Goal: Communication & Community: Answer question/provide support

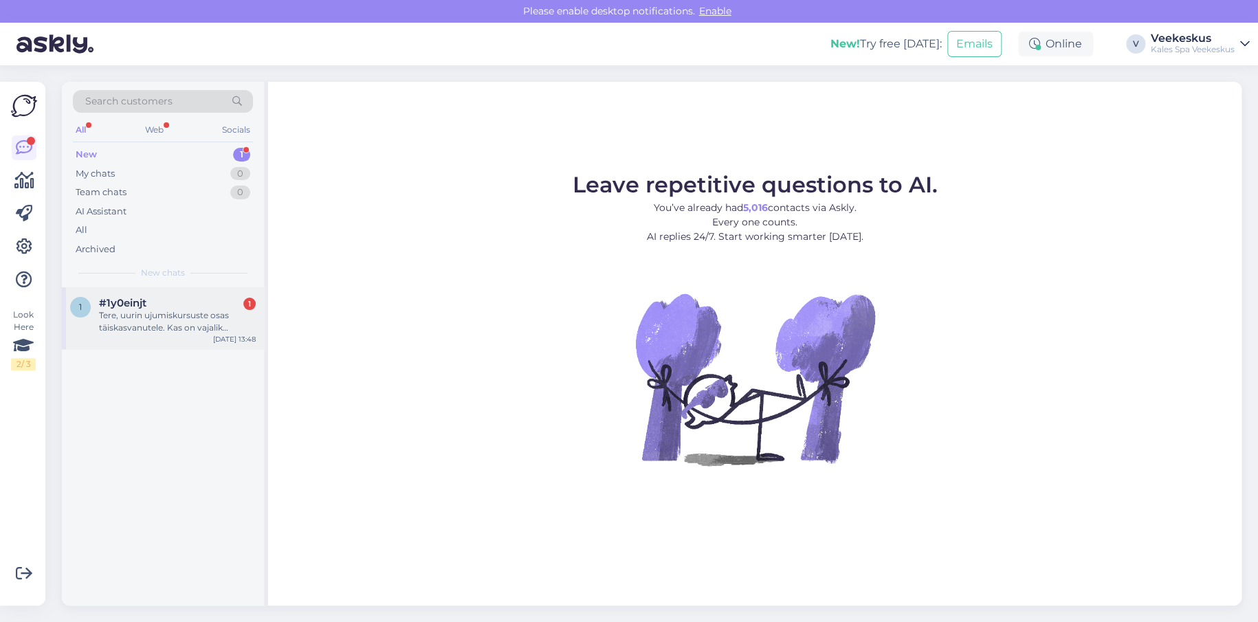
click at [191, 306] on div "#1y0einjt 1" at bounding box center [177, 303] width 157 height 12
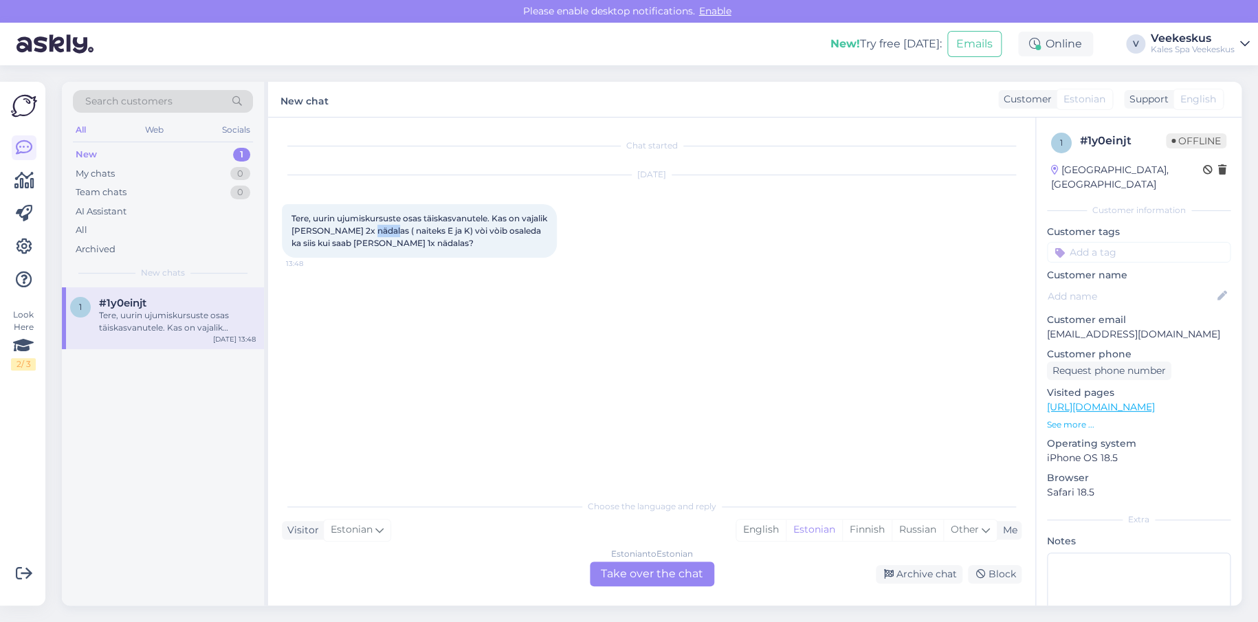
drag, startPoint x: 390, startPoint y: 233, endPoint x: 436, endPoint y: 230, distance: 46.2
click at [423, 231] on span "Tere, uurin ujumiskursuste osas täiskasvanutele. Kas on vajalik [PERSON_NAME] 2…" at bounding box center [420, 230] width 258 height 35
click at [437, 229] on span "Tere, uurin ujumiskursuste osas täiskasvanutele. Kas on vajalik [PERSON_NAME] 2…" at bounding box center [420, 230] width 258 height 35
drag, startPoint x: 491, startPoint y: 230, endPoint x: 534, endPoint y: 230, distance: 43.3
click at [514, 230] on span "Tere, uurin ujumiskursuste osas täiskasvanutele. Kas on vajalik [PERSON_NAME] 2…" at bounding box center [420, 230] width 258 height 35
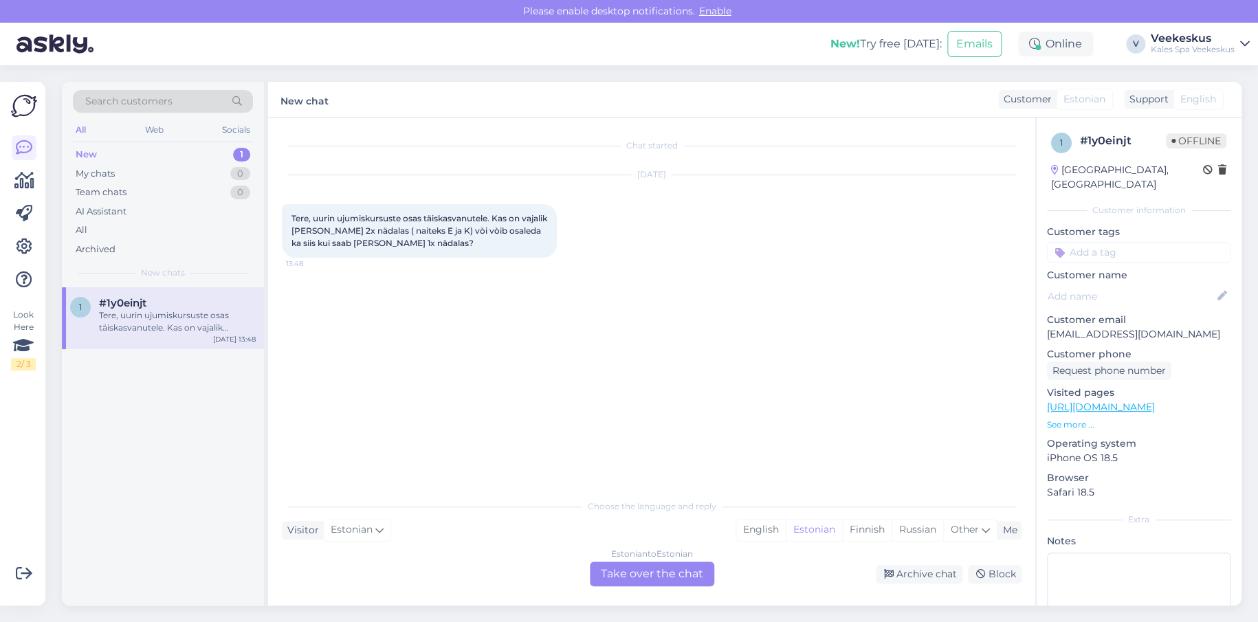
click at [534, 230] on span "Tere, uurin ujumiskursuste osas täiskasvanutele. Kas on vajalik [PERSON_NAME] 2…" at bounding box center [420, 230] width 258 height 35
drag, startPoint x: 326, startPoint y: 239, endPoint x: 390, endPoint y: 243, distance: 63.4
click at [382, 244] on span "Tere, uurin ujumiskursuste osas täiskasvanutele. Kas on vajalik [PERSON_NAME] 2…" at bounding box center [420, 230] width 258 height 35
click at [390, 243] on span "Tere, uurin ujumiskursuste osas täiskasvanutele. Kas on vajalik [PERSON_NAME] 2…" at bounding box center [420, 230] width 258 height 35
click at [616, 575] on div "Estonian to Estonian Take over the chat" at bounding box center [652, 573] width 124 height 25
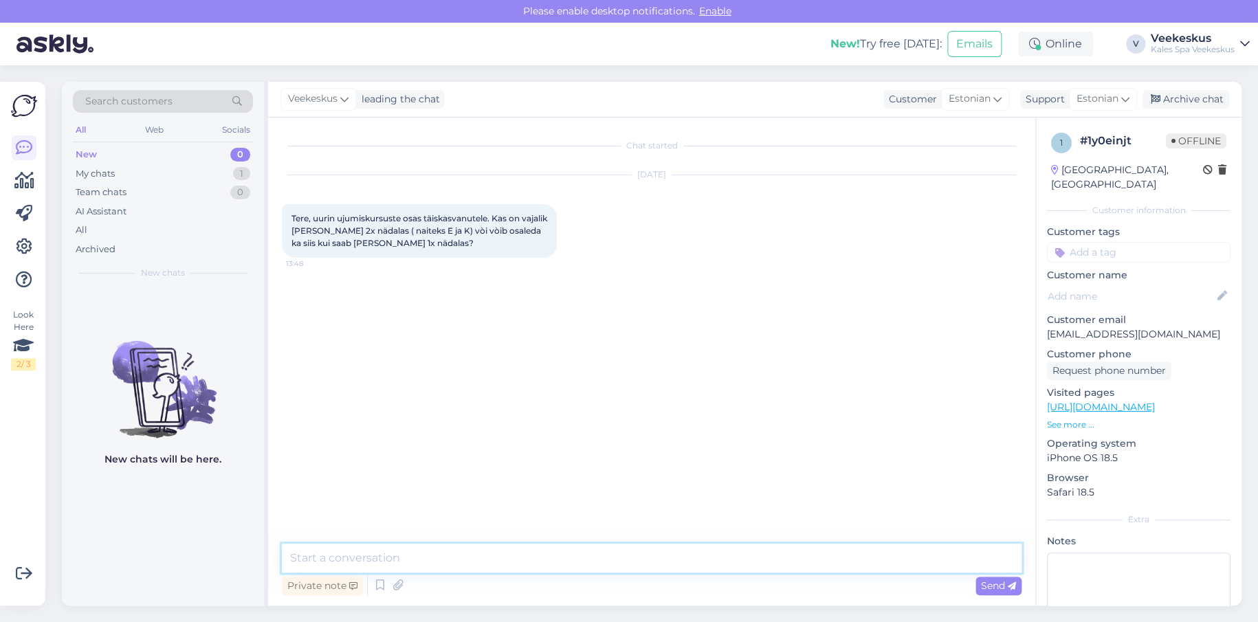
click at [419, 549] on textarea at bounding box center [651, 558] width 739 height 29
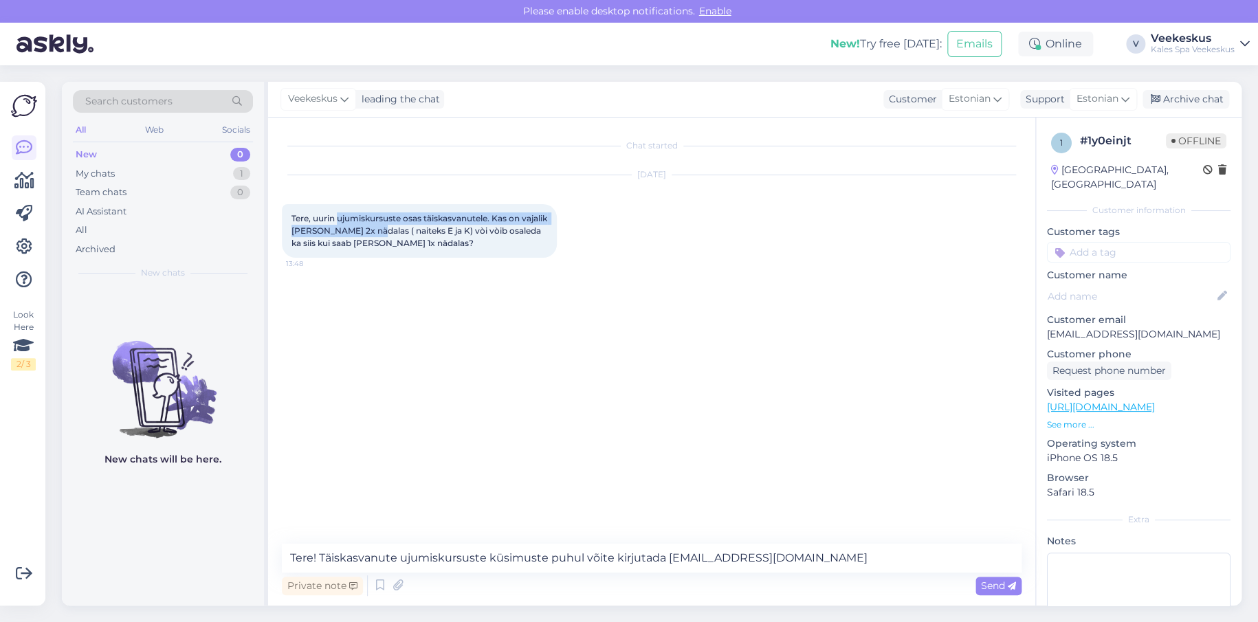
drag, startPoint x: 345, startPoint y: 219, endPoint x: 402, endPoint y: 230, distance: 58.0
click at [402, 230] on span "Tere, uurin ujumiskursuste osas täiskasvanutele. Kas on vajalik [PERSON_NAME] 2…" at bounding box center [420, 230] width 258 height 35
click at [404, 231] on span "Tere, uurin ujumiskursuste osas täiskasvanutele. Kas on vajalik [PERSON_NAME] 2…" at bounding box center [420, 230] width 258 height 35
drag, startPoint x: 390, startPoint y: 243, endPoint x: 413, endPoint y: 256, distance: 26.8
click at [412, 255] on div "Tere, uurin ujumiskursuste osas täiskasvanutele. Kas on vajalik [PERSON_NAME] 2…" at bounding box center [419, 231] width 275 height 54
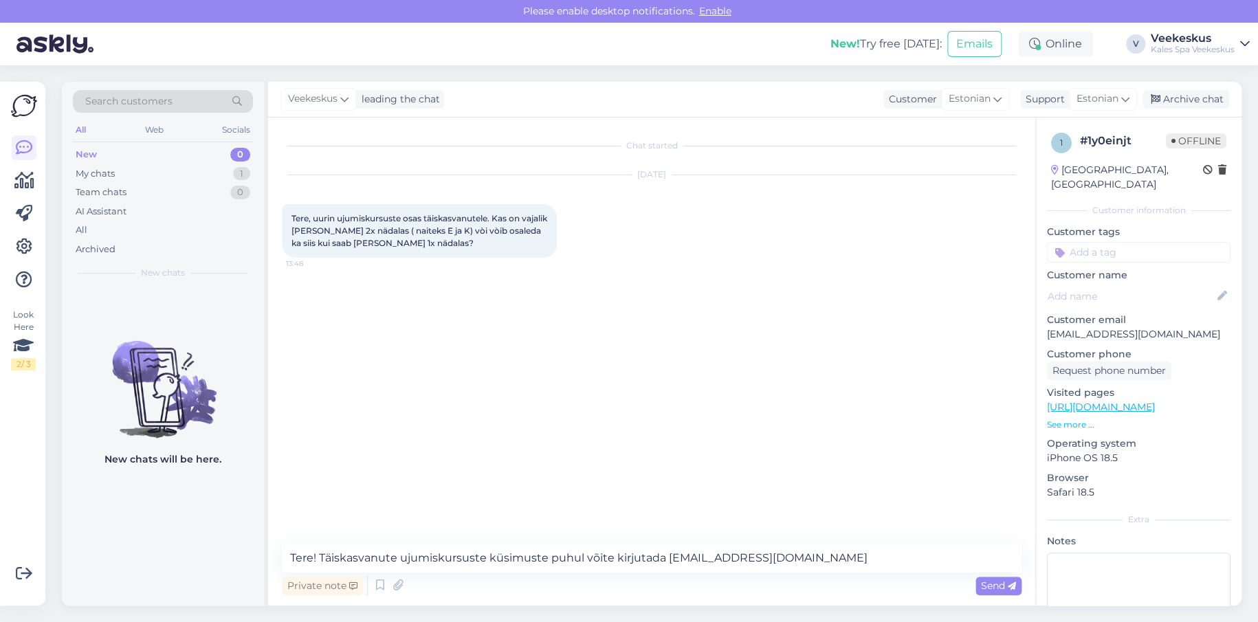
click at [422, 251] on div "Tere, uurin ujumiskursuste osas täiskasvanutele. Kas on vajalik [PERSON_NAME] 2…" at bounding box center [419, 231] width 275 height 54
click at [377, 238] on span "Tere, uurin ujumiskursuste osas täiskasvanutele. Kas on vajalik [PERSON_NAME] 2…" at bounding box center [420, 230] width 258 height 35
click at [419, 241] on span "Tere, uurin ujumiskursuste osas täiskasvanutele. Kas on vajalik [PERSON_NAME] 2…" at bounding box center [420, 230] width 258 height 35
click at [449, 243] on div "Tere, uurin ujumiskursuste osas täiskasvanutele. Kas on vajalik [PERSON_NAME] 2…" at bounding box center [419, 231] width 275 height 54
drag, startPoint x: 820, startPoint y: 564, endPoint x: 266, endPoint y: 578, distance: 554.1
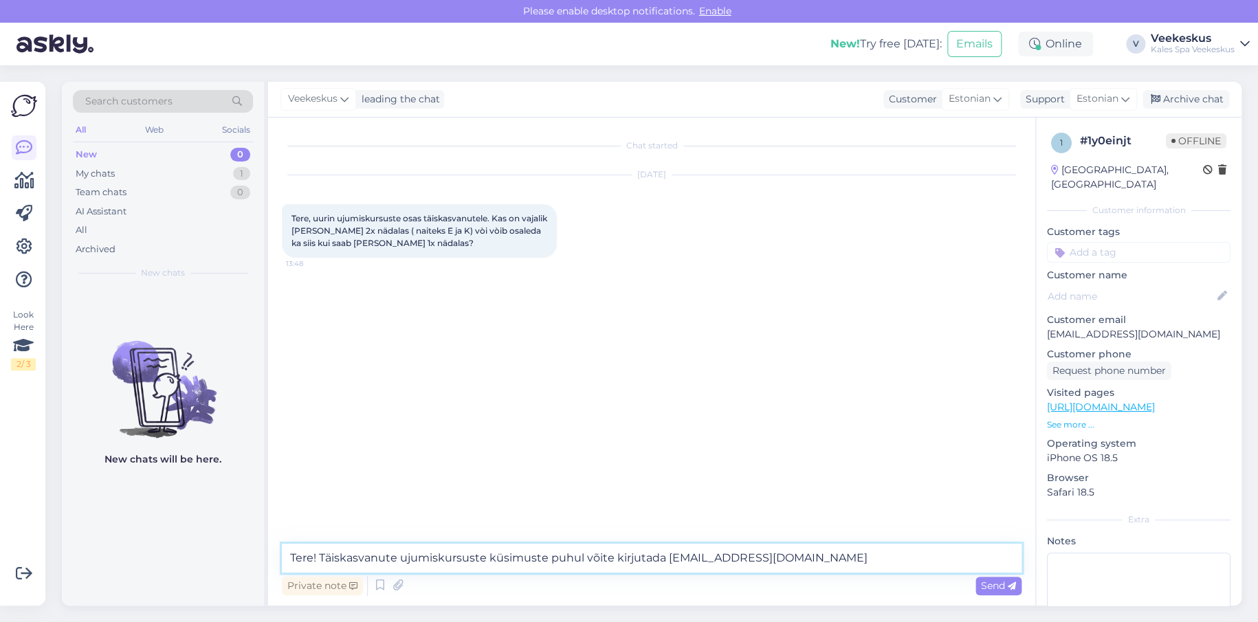
click at [266, 578] on div "Search customers All Web Socials New 0 My chats 1 Team chats 0 AI Assistant All…" at bounding box center [651, 344] width 1179 height 524
click at [827, 561] on textarea "Tere! Täiskasvanute ujumiskursuste küsimuste puhul võite kirjutada [EMAIL_ADDRE…" at bounding box center [651, 558] width 739 height 29
drag, startPoint x: 331, startPoint y: 217, endPoint x: 394, endPoint y: 215, distance: 63.9
click at [375, 217] on span "Tere, uurin ujumiskursuste osas täiskasvanutele. Kas on vajalik [PERSON_NAME] 2…" at bounding box center [420, 230] width 258 height 35
click at [394, 215] on span "Tere, uurin ujumiskursuste osas täiskasvanutele. Kas on vajalik [PERSON_NAME] 2…" at bounding box center [420, 230] width 258 height 35
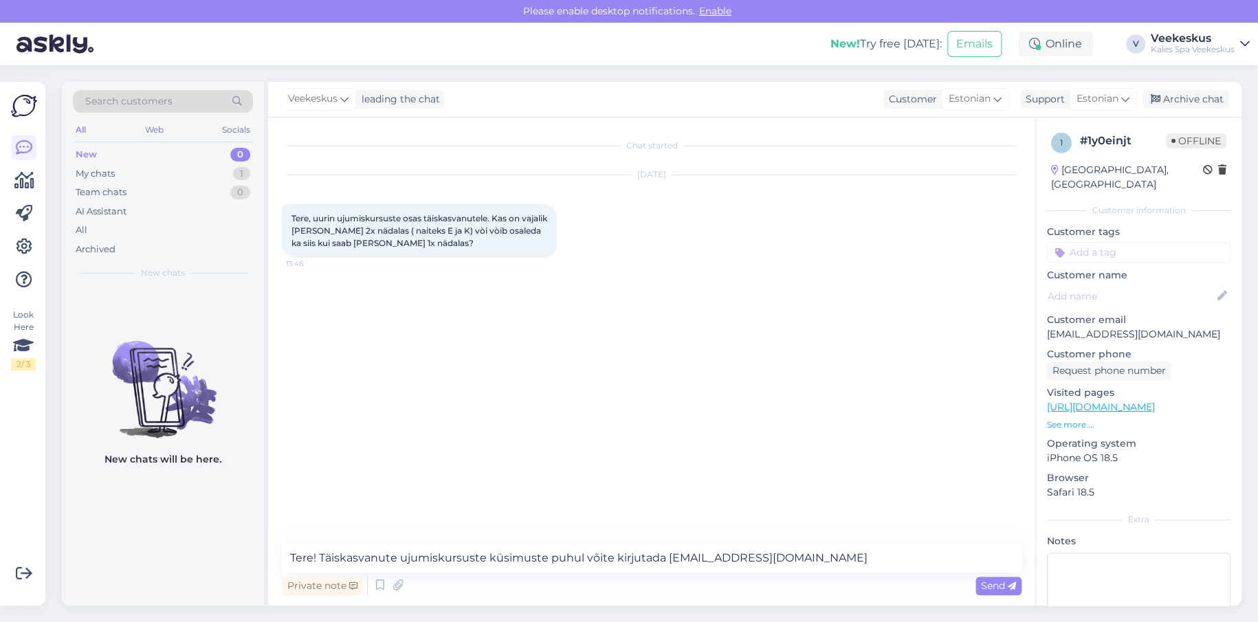
click at [454, 245] on div "Tere, uurin ujumiskursuste osas täiskasvanutele. Kas on vajalik [PERSON_NAME] 2…" at bounding box center [419, 231] width 275 height 54
click at [860, 546] on textarea "Tere! Täiskasvanute ujumiskursuste küsimuste puhul võite kirjutada [EMAIL_ADDRE…" at bounding box center [651, 558] width 739 height 29
drag, startPoint x: 480, startPoint y: 230, endPoint x: 524, endPoint y: 235, distance: 44.3
click at [524, 235] on div "Tere, uurin ujumiskursuste osas täiskasvanutele. Kas on vajalik [PERSON_NAME] 2…" at bounding box center [419, 231] width 275 height 54
click at [529, 235] on div "Tere, uurin ujumiskursuste osas täiskasvanutele. Kas on vajalik [PERSON_NAME] 2…" at bounding box center [419, 231] width 275 height 54
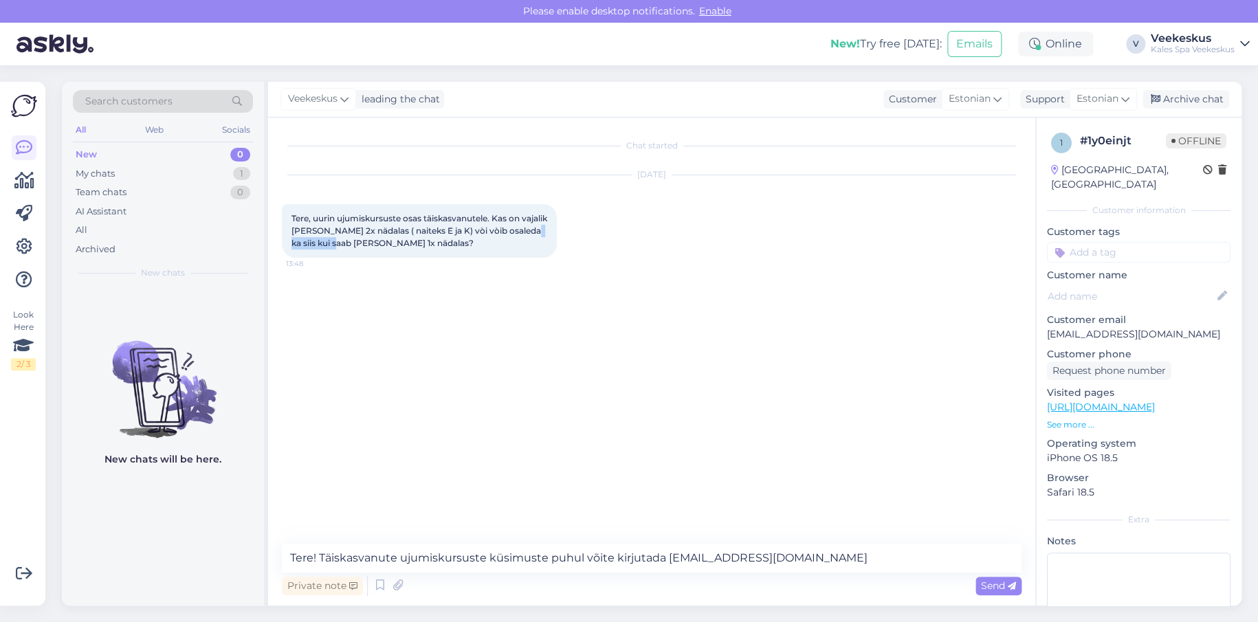
drag, startPoint x: 304, startPoint y: 243, endPoint x: 366, endPoint y: 236, distance: 62.8
click at [358, 238] on span "Tere, uurin ujumiskursuste osas täiskasvanutele. Kas on vajalik [PERSON_NAME] 2…" at bounding box center [420, 230] width 258 height 35
click at [367, 236] on div "Tere, uurin ujumiskursuste osas täiskasvanutele. Kas on vajalik [PERSON_NAME] 2…" at bounding box center [419, 231] width 275 height 54
click at [362, 241] on span "Tere, uurin ujumiskursuste osas täiskasvanutele. Kas on vajalik [PERSON_NAME] 2…" at bounding box center [420, 230] width 258 height 35
click at [386, 238] on span "Tere, uurin ujumiskursuste osas täiskasvanutele. Kas on vajalik [PERSON_NAME] 2…" at bounding box center [420, 230] width 258 height 35
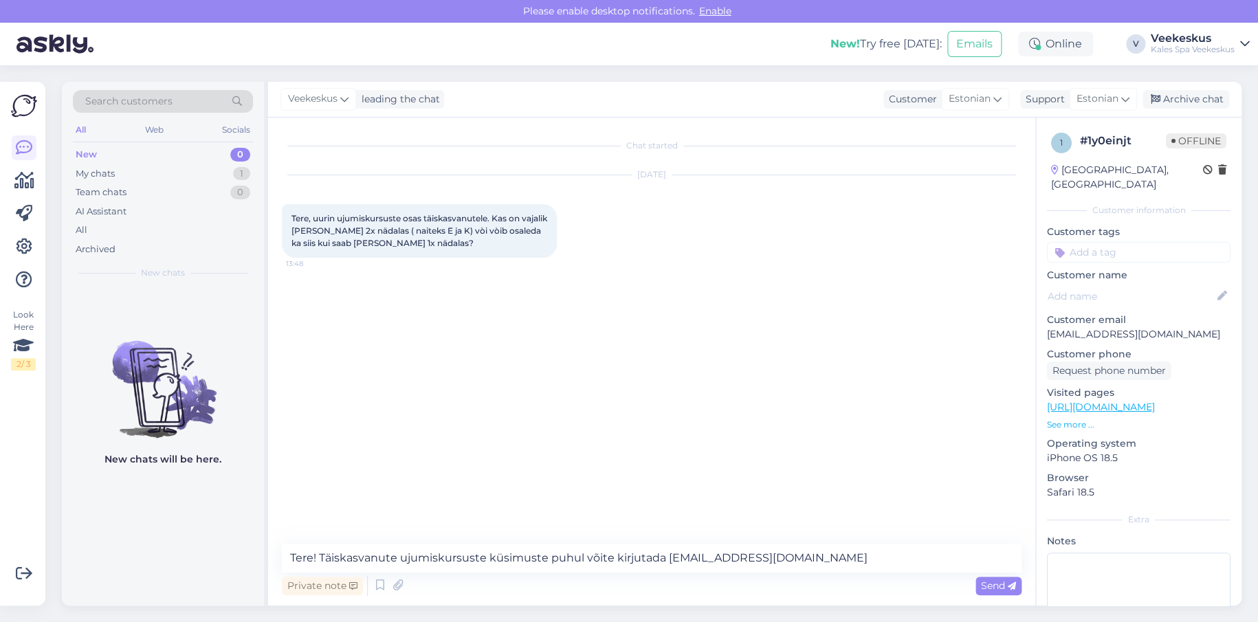
click at [457, 245] on div "Tere, uurin ujumiskursuste osas täiskasvanutele. Kas on vajalik [PERSON_NAME] 2…" at bounding box center [419, 231] width 275 height 54
drag, startPoint x: 829, startPoint y: 560, endPoint x: 481, endPoint y: 564, distance: 348.4
click at [481, 564] on textarea "Tere! Täiskasvanute ujumiskursuste küsimuste puhul võite kirjutada [EMAIL_ADDRE…" at bounding box center [651, 558] width 739 height 29
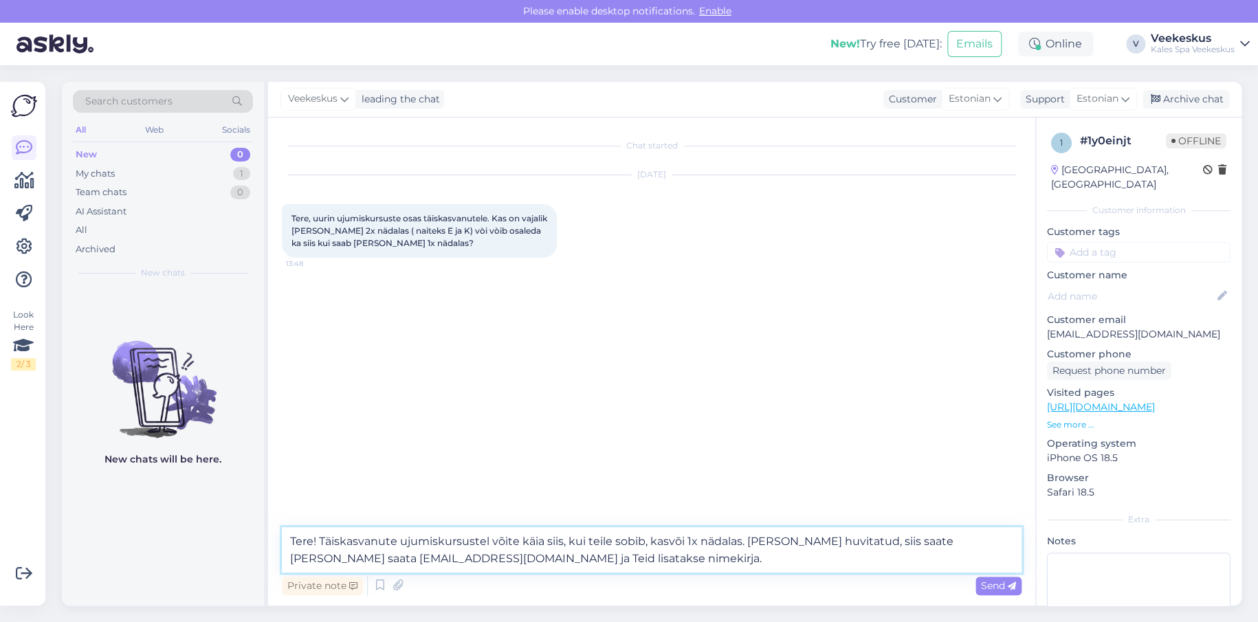
click at [516, 557] on textarea "Tere! Täiskasvanute ujumiskursustel võite käia siis, kui teile sobib, kasvõi 1x…" at bounding box center [651, 549] width 739 height 45
click at [520, 560] on textarea "Tere! Täiskasvanute ujumiskursustel võite käia siis, kui teile sobib, kasvõi 1x…" at bounding box center [651, 549] width 739 height 45
click at [535, 557] on textarea "Tere! Täiskasvanute ujumiskursustel võite käia siis, kui teile sobib, kasvõi 1x…" at bounding box center [651, 549] width 739 height 45
click at [517, 557] on textarea "Tere! Täiskasvanute ujumiskursustel võite käia siis, kui teile sobib, kasvõi 1x…" at bounding box center [651, 549] width 739 height 45
type textarea "Tere! Täiskasvanute ujumiskursustel võite käia siis, kui teile sobib, kasvõi 1x…"
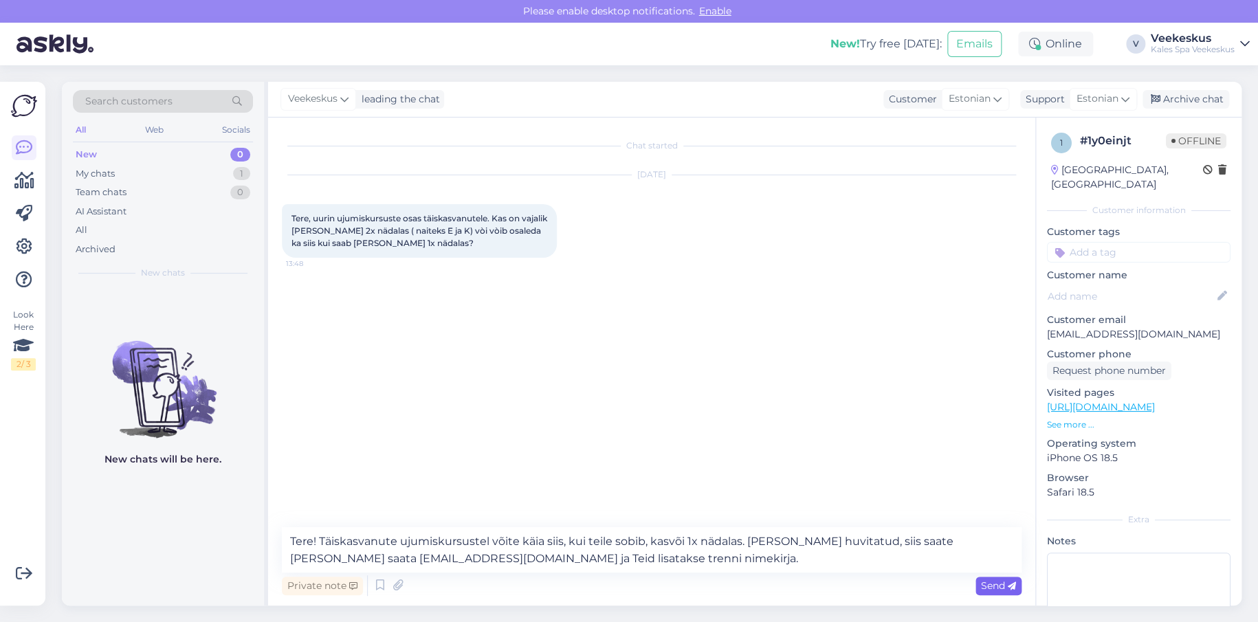
click at [979, 583] on div "Send" at bounding box center [998, 586] width 46 height 19
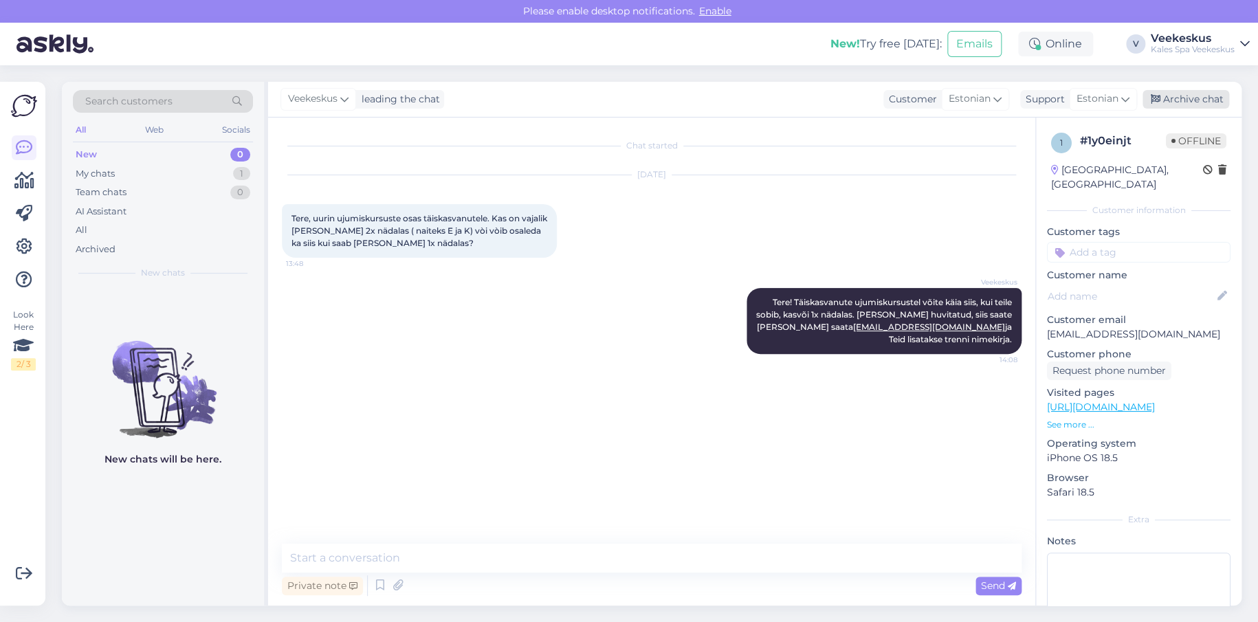
click at [1168, 98] on div "Archive chat" at bounding box center [1185, 99] width 87 height 19
